Goal: Task Accomplishment & Management: Manage account settings

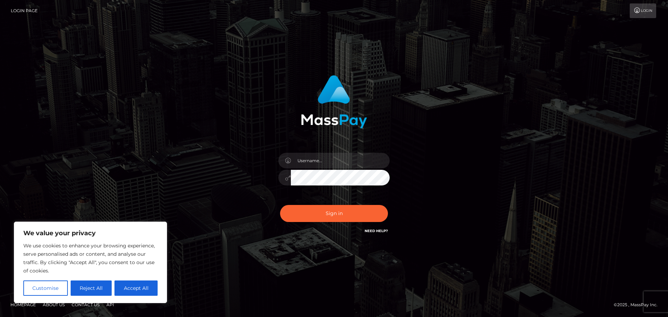
click at [376, 229] on link "Need Help?" at bounding box center [376, 231] width 23 height 5
click at [507, 262] on div "Sign in" at bounding box center [334, 158] width 668 height 281
click at [332, 164] on input "text" at bounding box center [340, 161] width 99 height 16
type input "issaloki321"
click at [280, 205] on button "Sign in" at bounding box center [334, 213] width 108 height 17
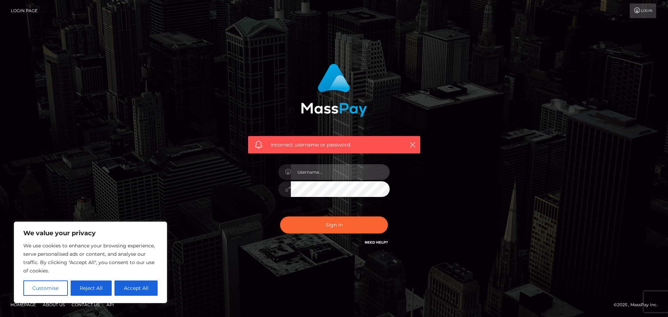
click at [358, 178] on input "text" at bounding box center [340, 172] width 99 height 16
type input "25000914100"
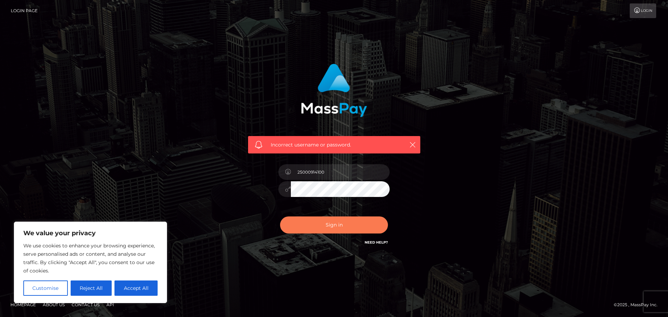
click at [327, 225] on button "Sign in" at bounding box center [334, 224] width 108 height 17
click at [127, 286] on button "Accept All" at bounding box center [135, 287] width 43 height 15
checkbox input "true"
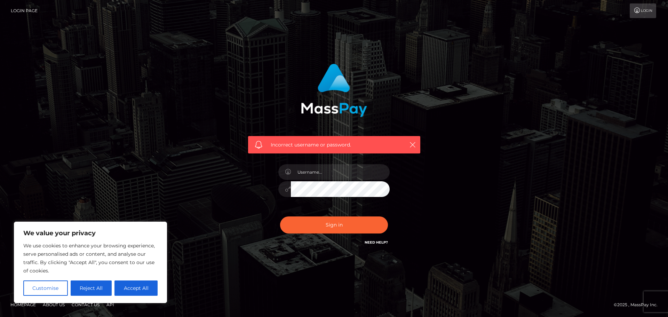
checkbox input "true"
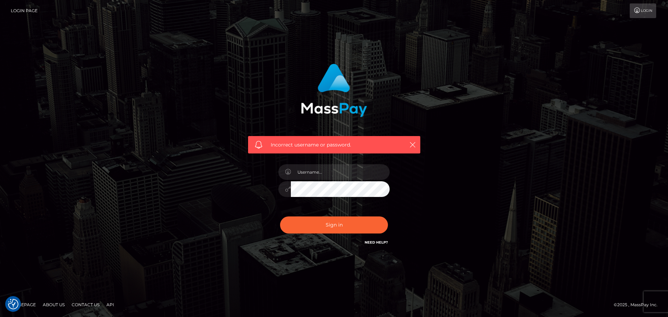
click at [646, 11] on link "Login" at bounding box center [643, 10] width 26 height 15
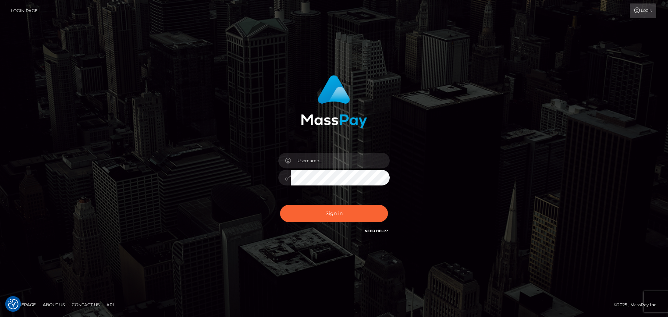
click at [381, 229] on link "Need Help?" at bounding box center [376, 231] width 23 height 5
